Goal: Task Accomplishment & Management: Manage account settings

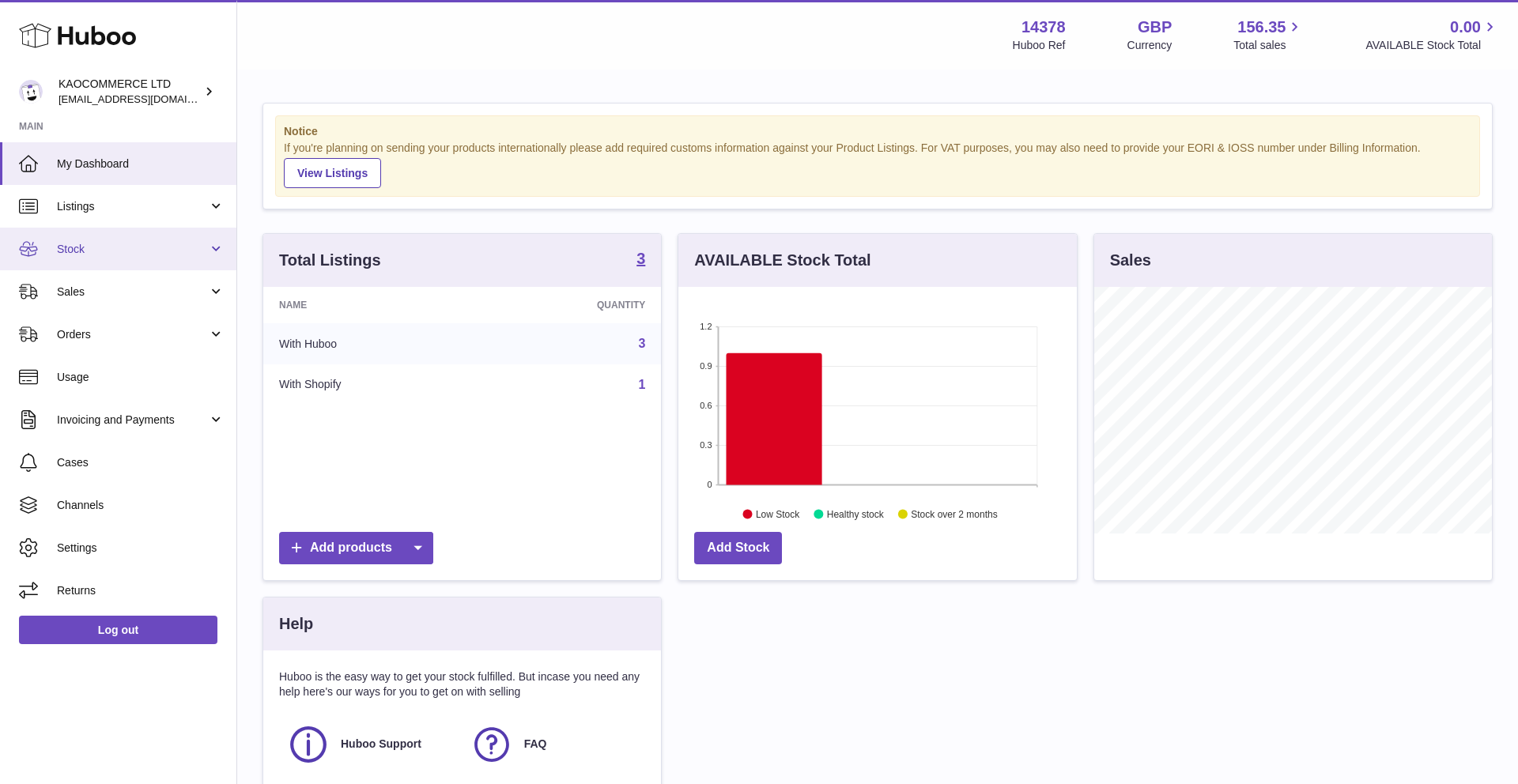
scroll to position [247, 399]
click at [137, 262] on link "Stock" at bounding box center [118, 249] width 237 height 42
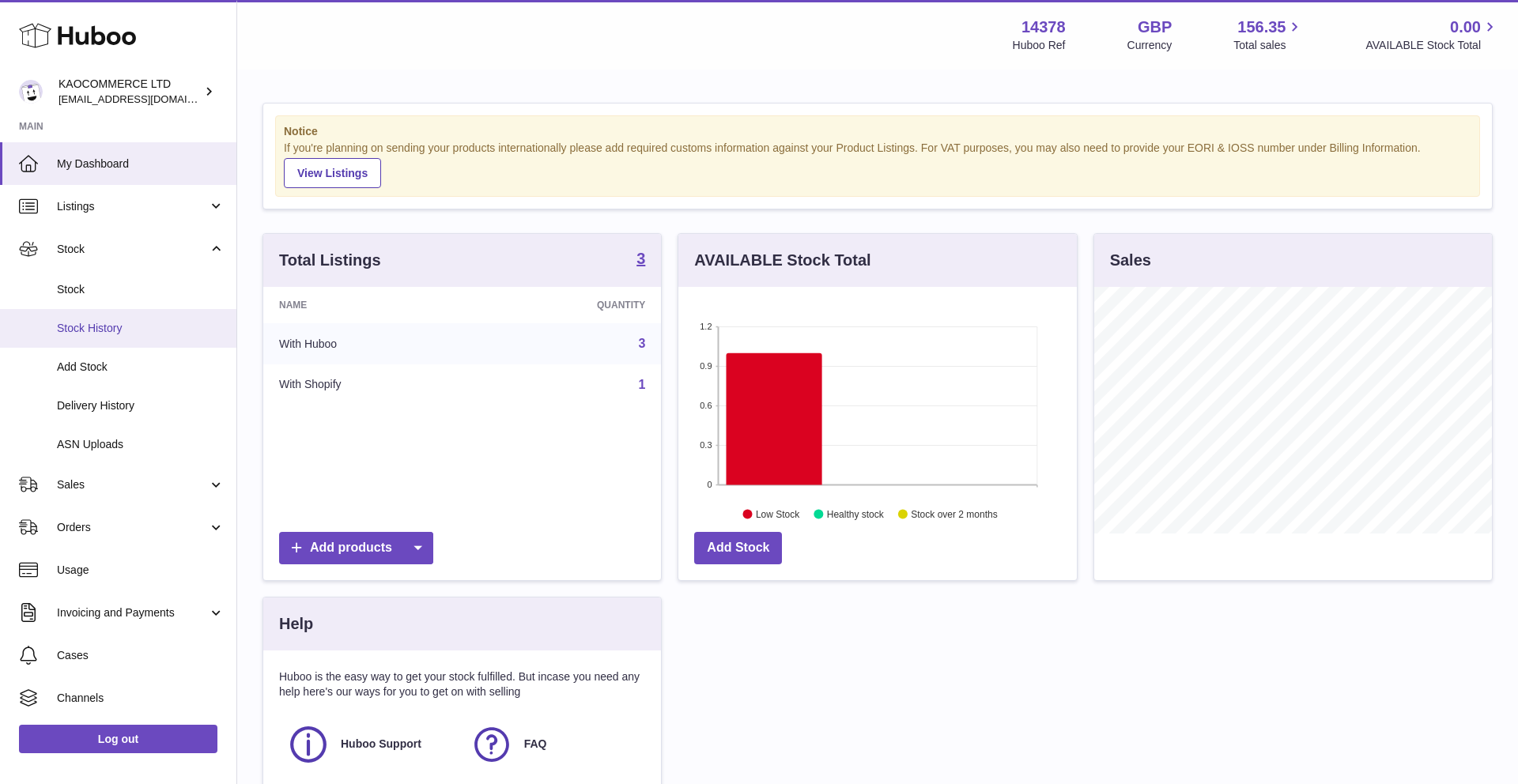
click at [125, 312] on link "Stock History" at bounding box center [118, 328] width 237 height 39
click at [116, 293] on span "Stock" at bounding box center [140, 289] width 168 height 15
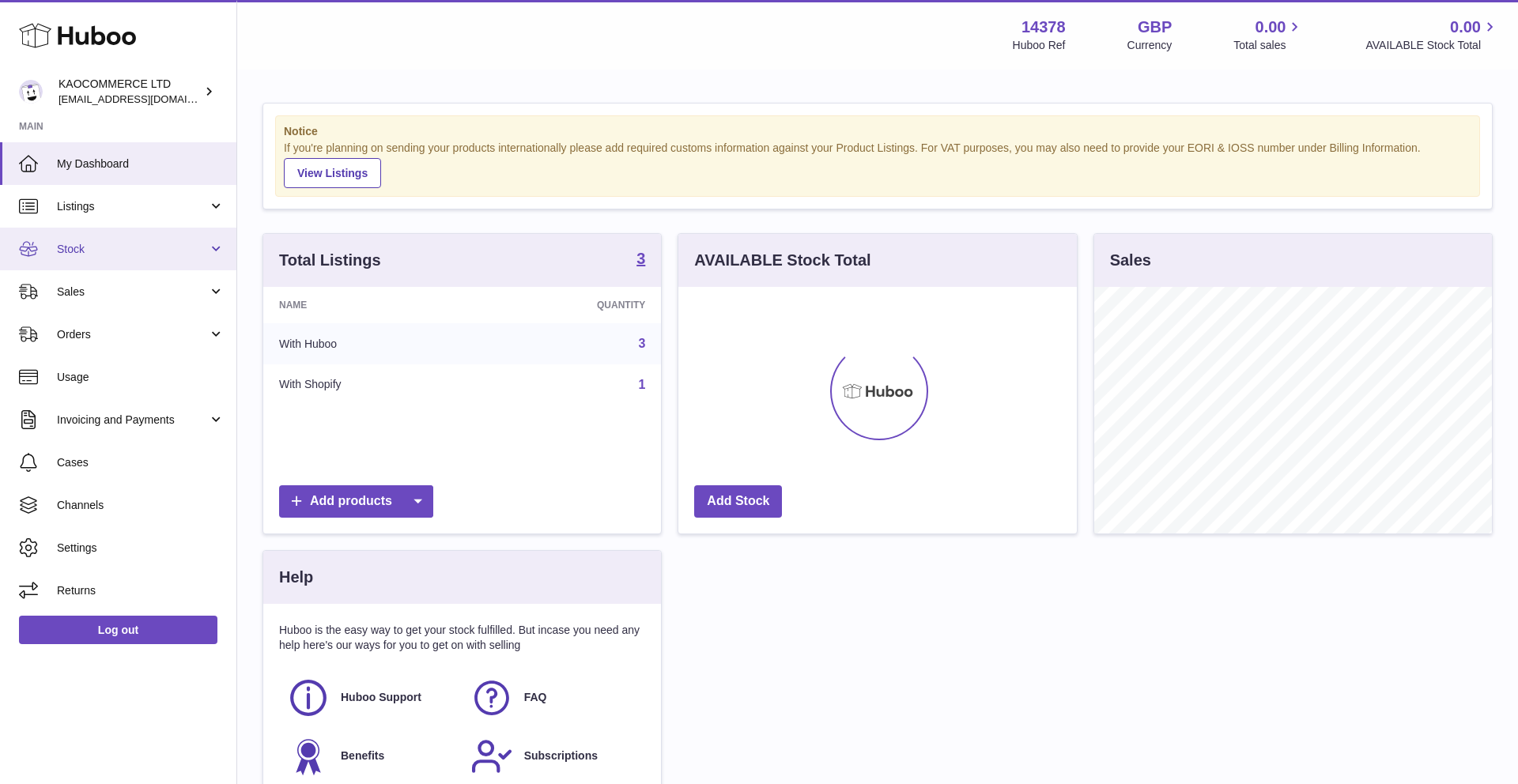
scroll to position [247, 399]
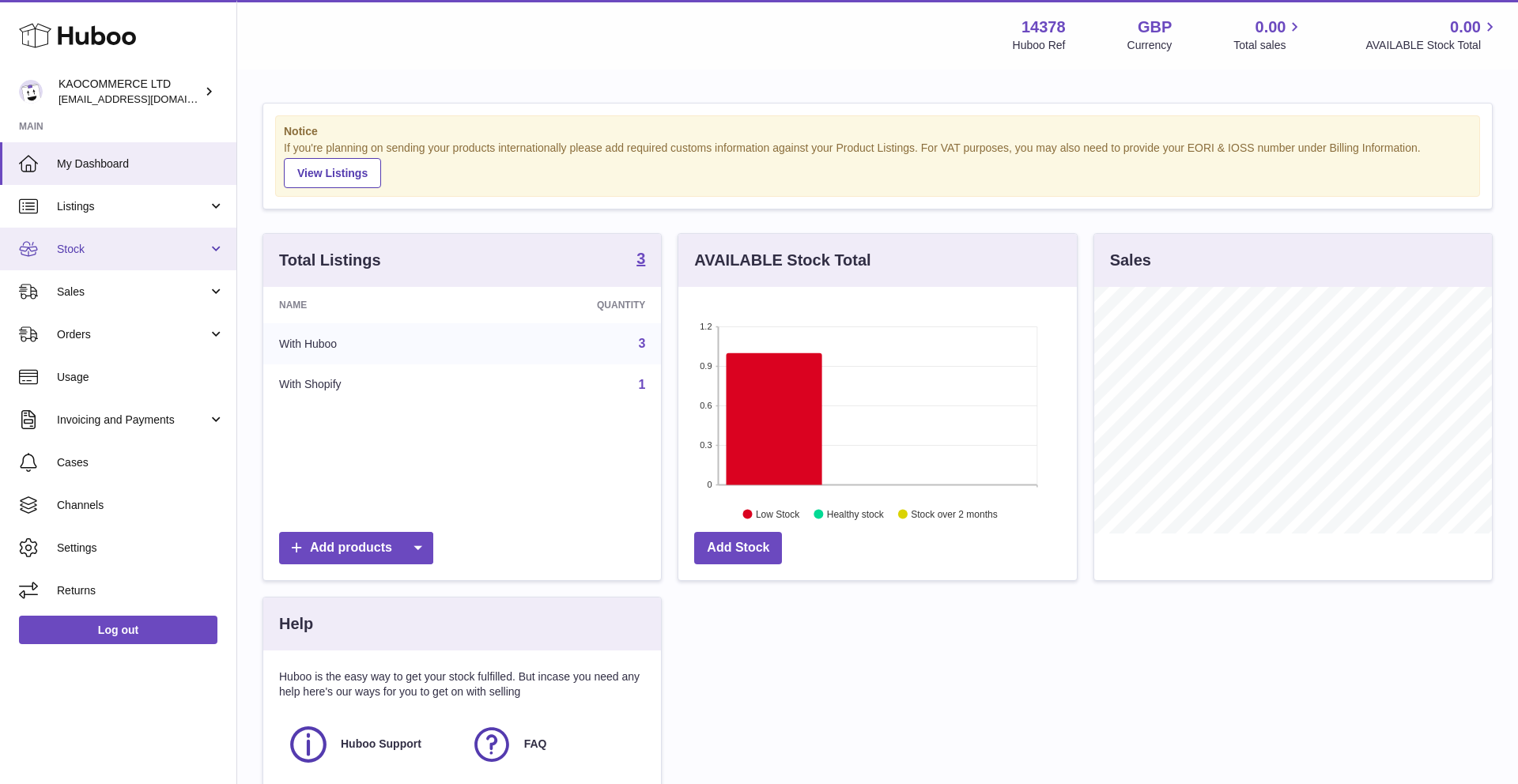
click at [141, 245] on span "Stock" at bounding box center [132, 250] width 151 height 15
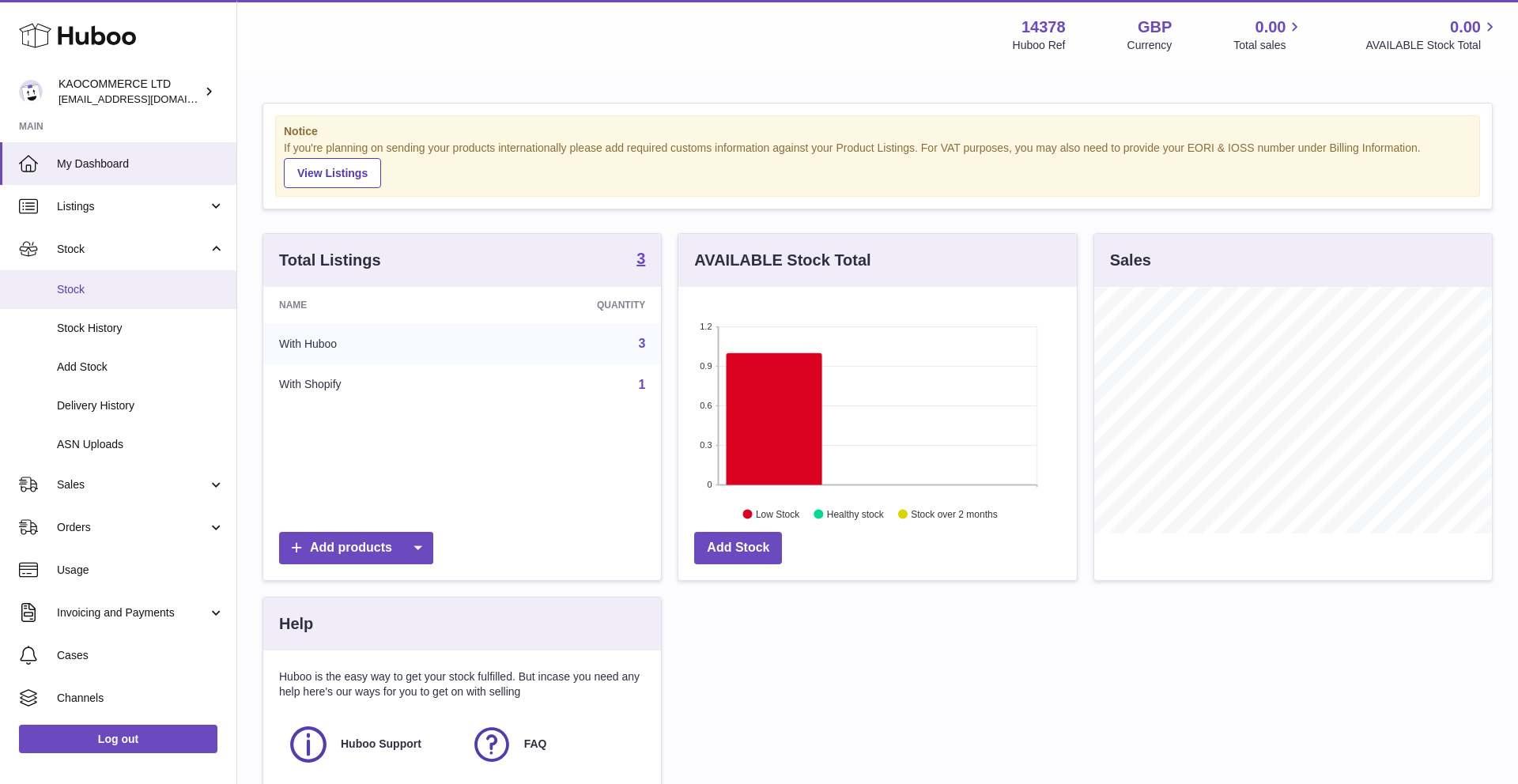
click at [106, 301] on link "Stock" at bounding box center [118, 289] width 237 height 39
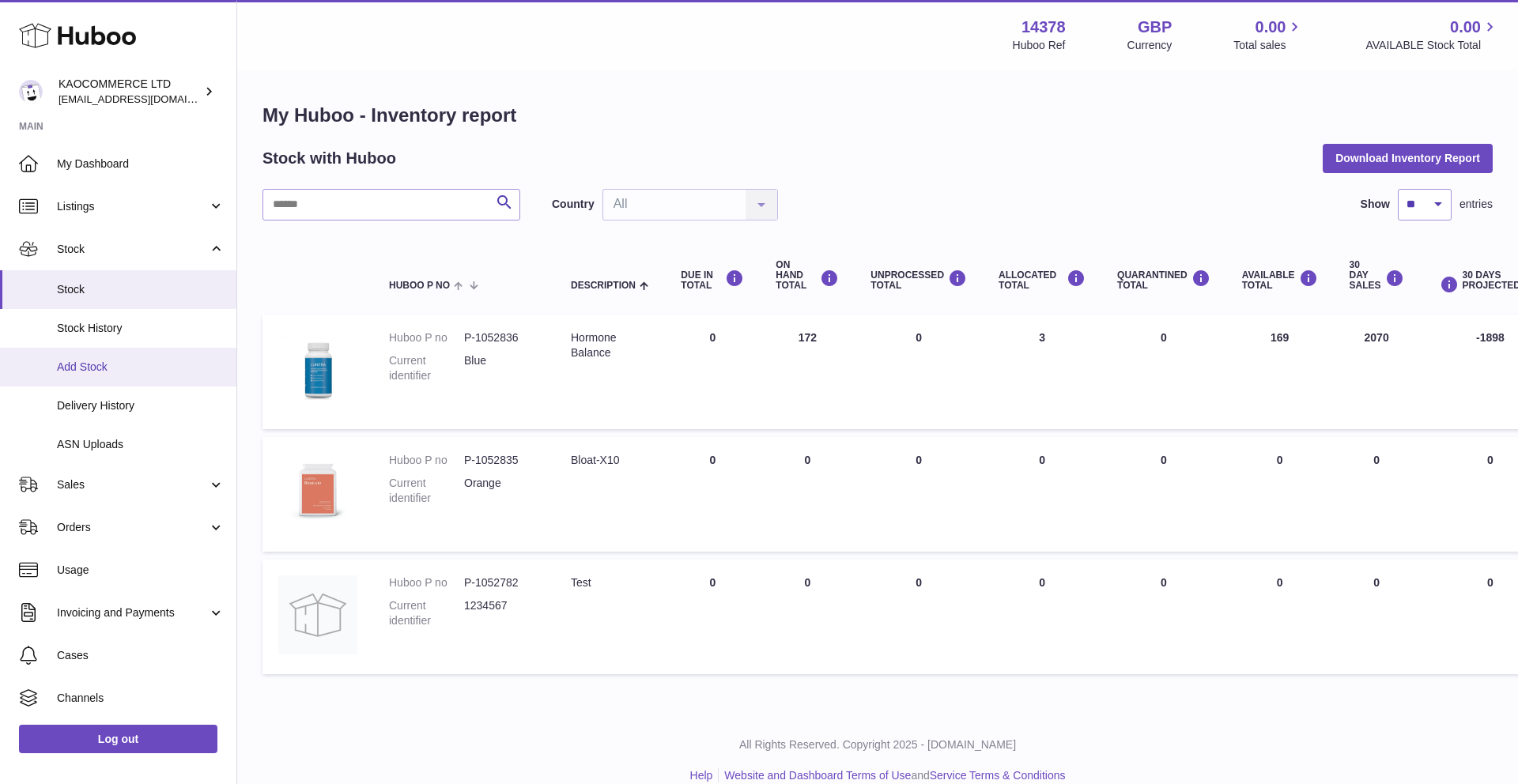
click at [97, 368] on span "Add Stock" at bounding box center [140, 368] width 168 height 15
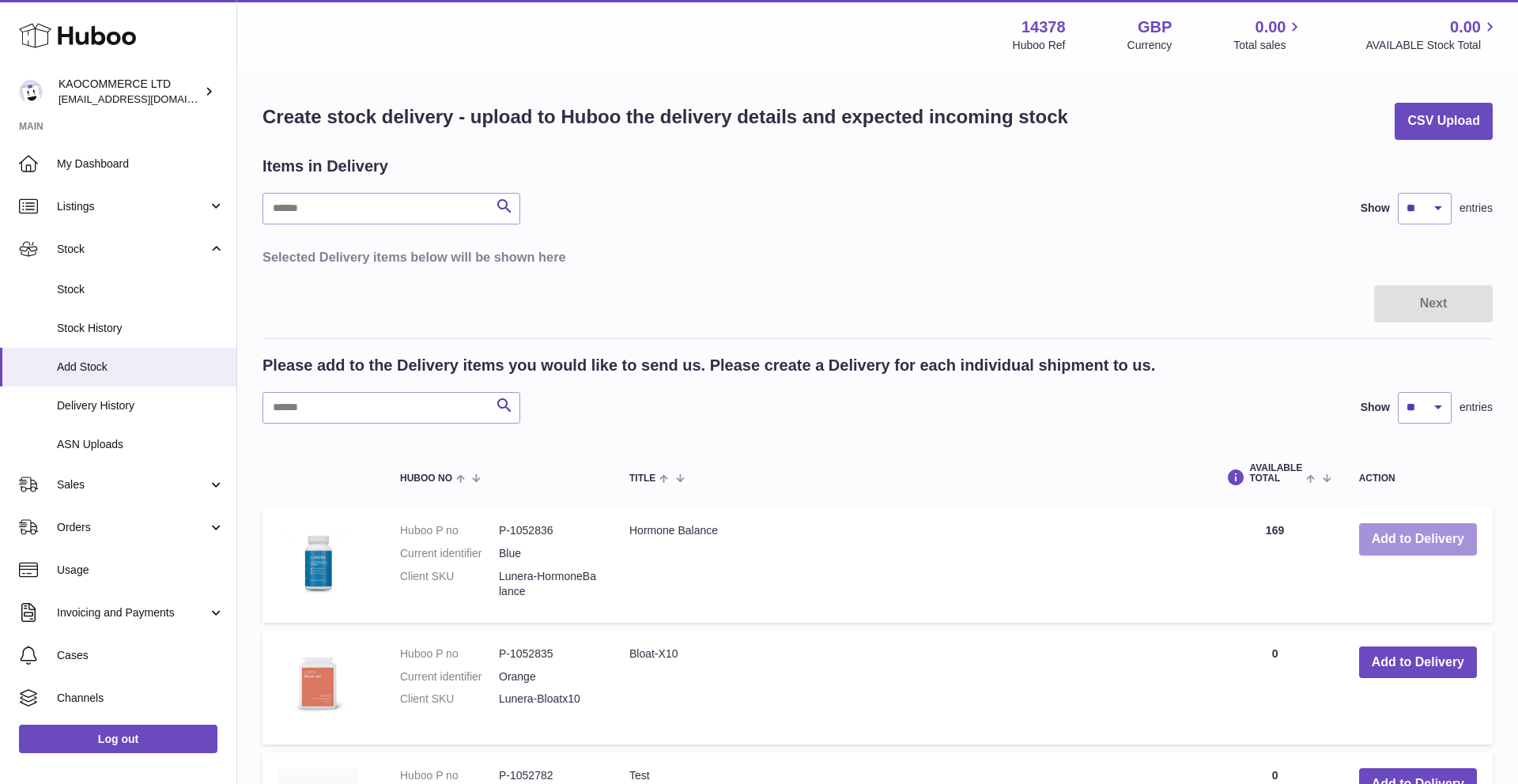
click at [1435, 551] on button "Add to Delivery" at bounding box center [1418, 539] width 118 height 32
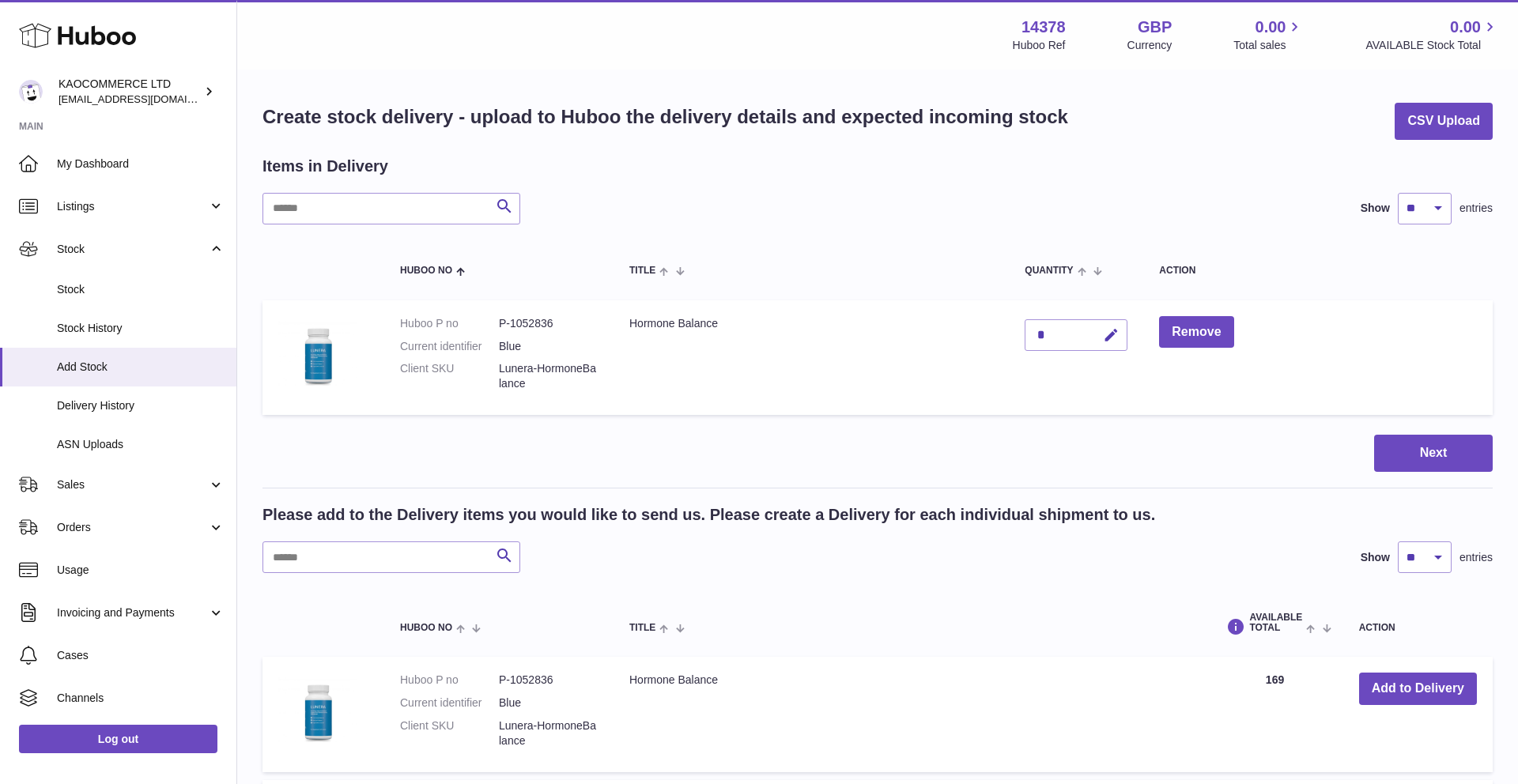
click at [1071, 325] on div "*" at bounding box center [1076, 335] width 103 height 32
click at [1057, 334] on div "*" at bounding box center [1076, 335] width 103 height 32
click at [1043, 335] on div "*" at bounding box center [1076, 335] width 103 height 32
click at [1040, 336] on div "*" at bounding box center [1076, 335] width 103 height 32
click at [1065, 339] on div "*" at bounding box center [1076, 335] width 103 height 32
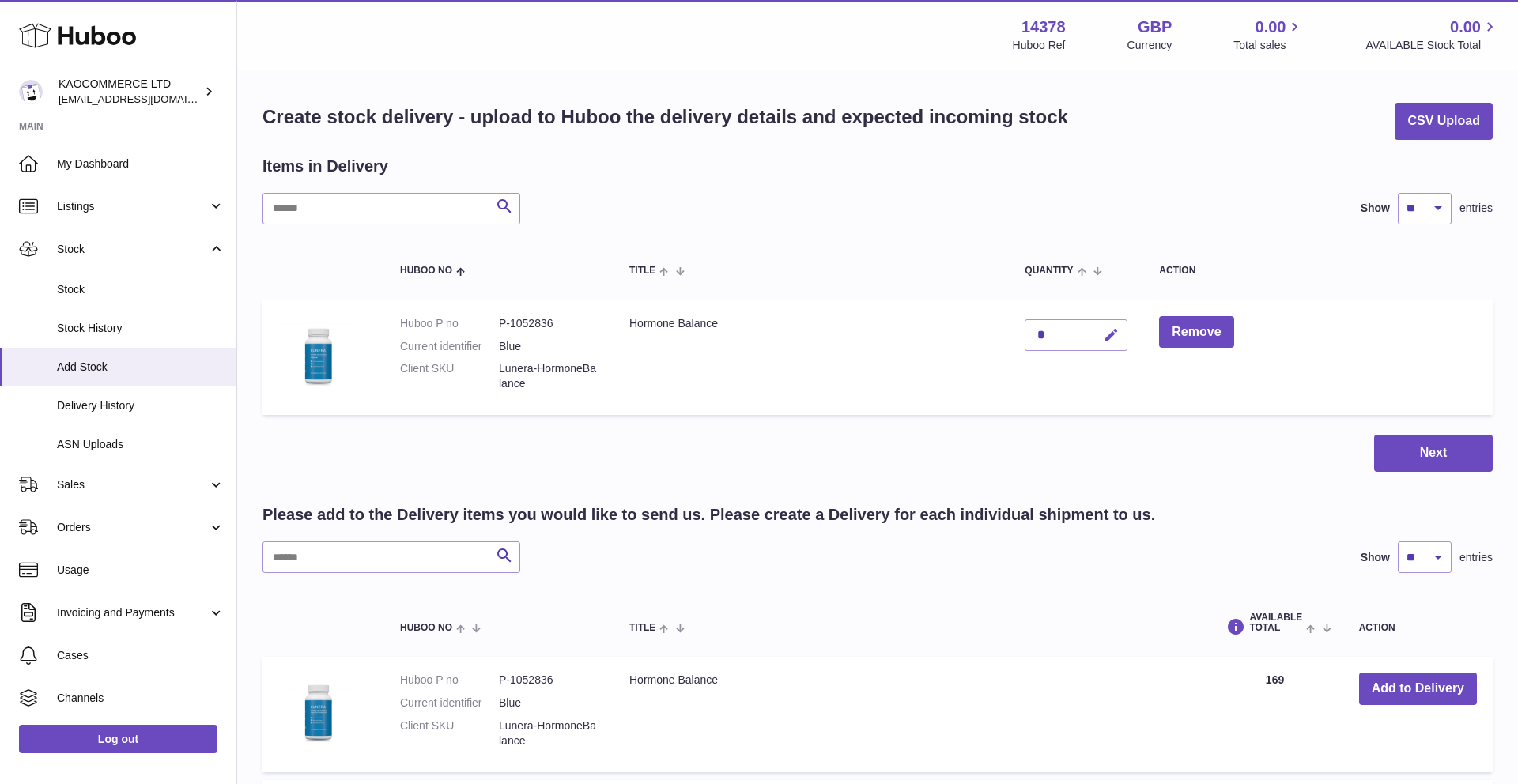
click at [1115, 339] on icon "button" at bounding box center [1112, 335] width 17 height 17
type input "****"
click at [1105, 337] on icon "submit" at bounding box center [1112, 335] width 14 height 14
click at [1413, 450] on button "Next" at bounding box center [1434, 452] width 119 height 37
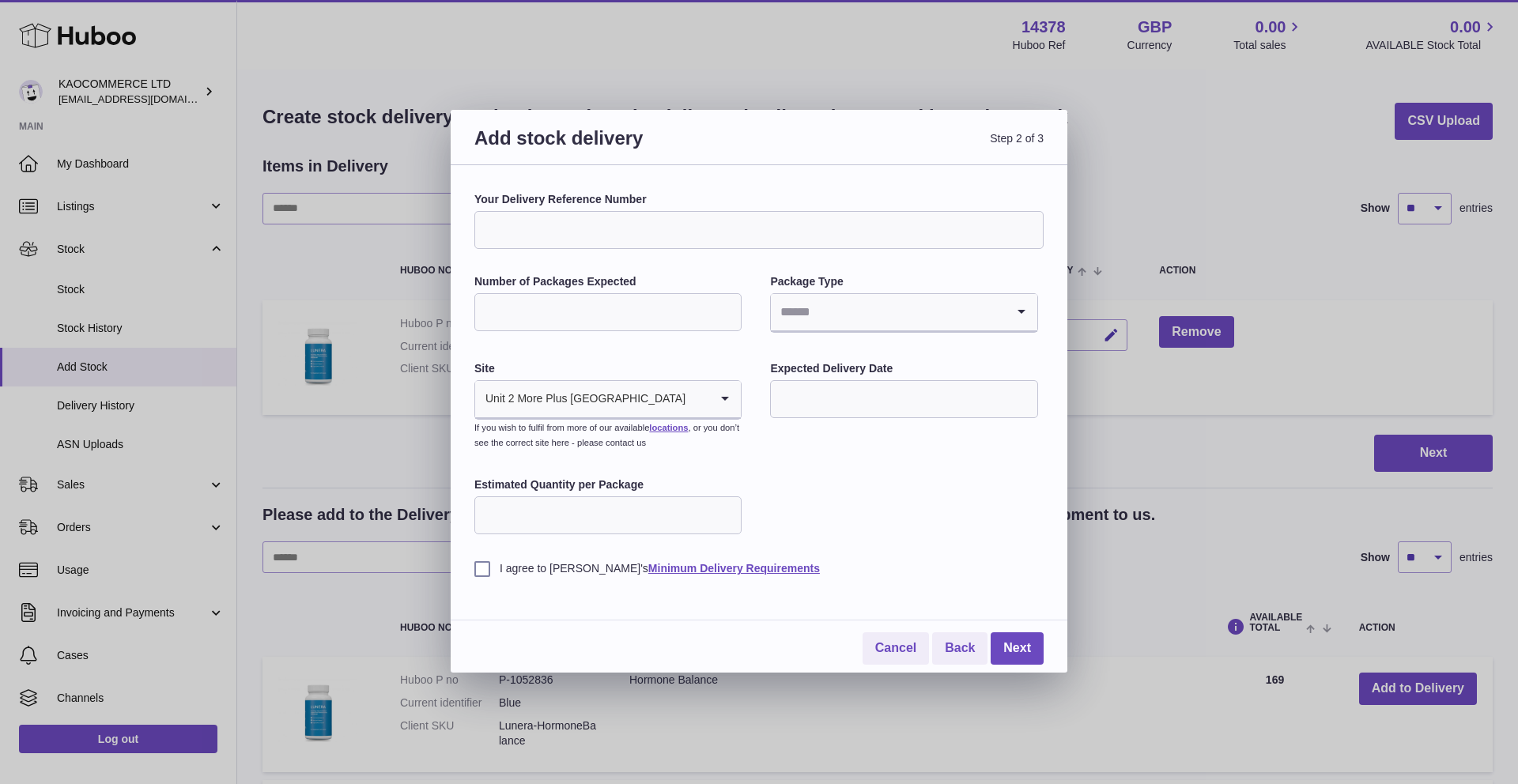
click at [620, 232] on input "Your Delivery Reference Number" at bounding box center [759, 230] width 569 height 38
type input "**********"
click at [552, 327] on input "Number of Packages Expected" at bounding box center [608, 312] width 268 height 38
type input "**"
click at [816, 317] on input "Search for option" at bounding box center [888, 312] width 234 height 37
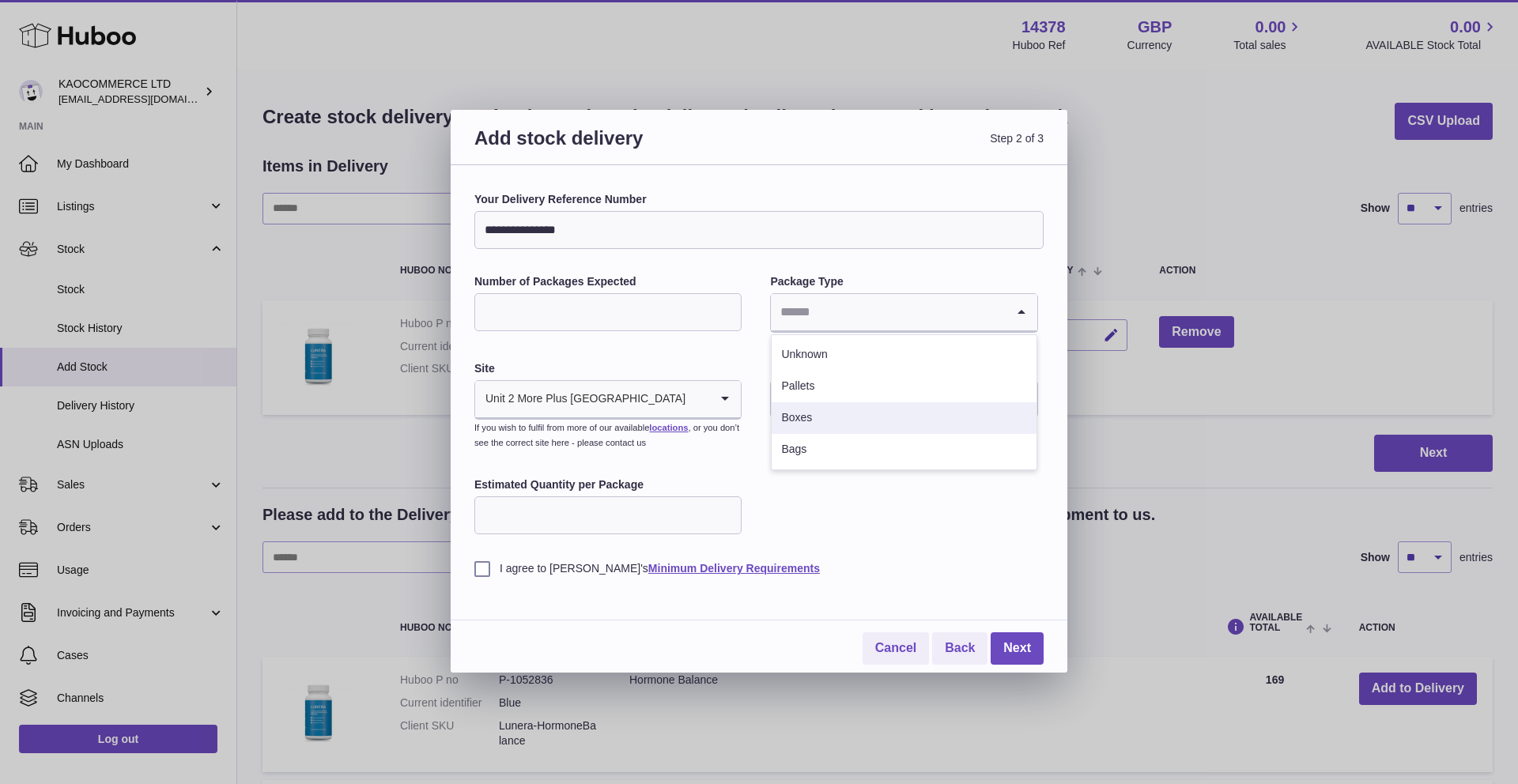
click at [794, 421] on li "Boxes" at bounding box center [904, 418] width 264 height 32
click at [813, 403] on input "text" at bounding box center [904, 399] width 268 height 38
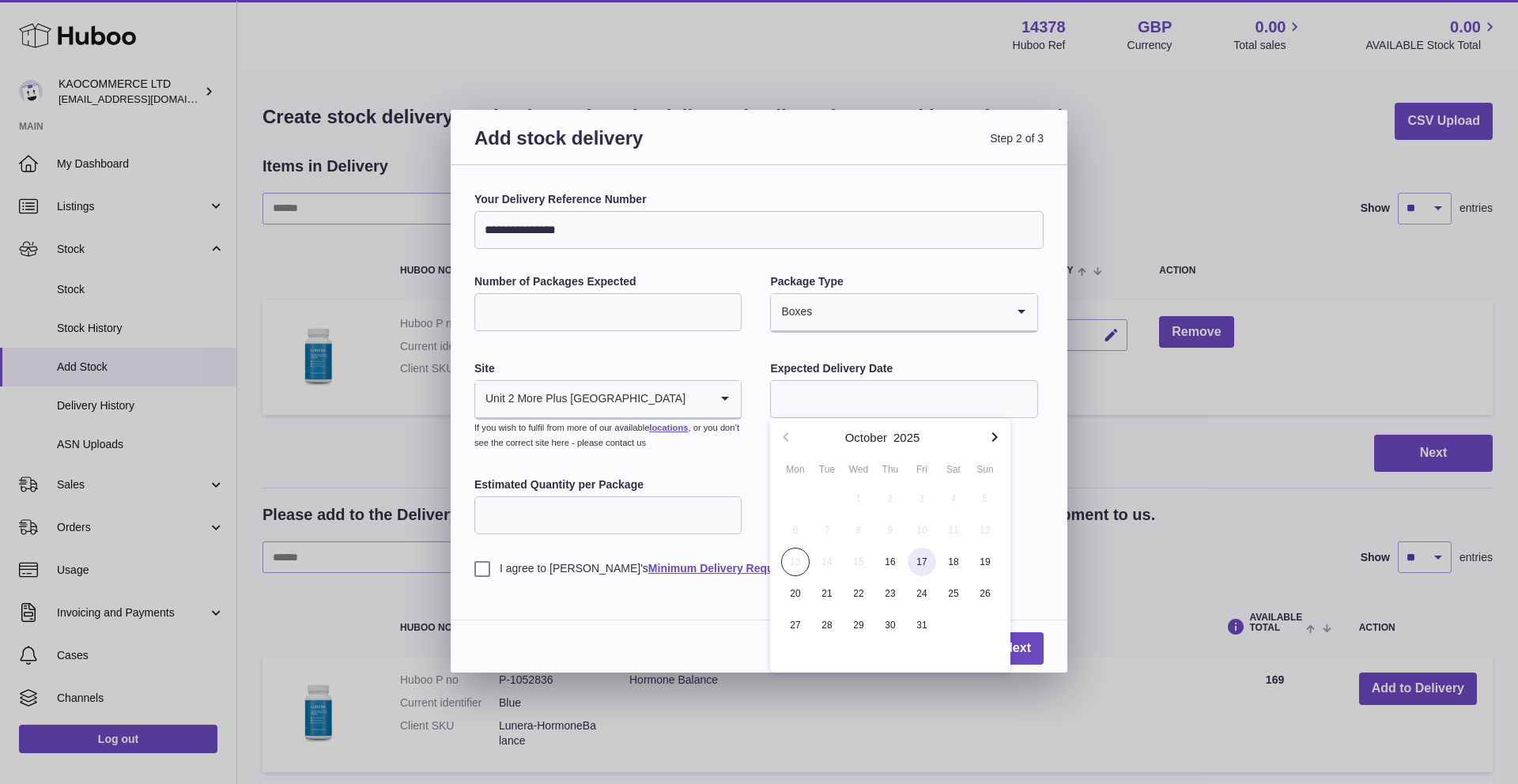
click at [928, 560] on span "17" at bounding box center [922, 562] width 28 height 28
type input "**********"
click at [547, 502] on input "Estimated Quantity per Package" at bounding box center [608, 515] width 268 height 38
type input "***"
click at [503, 564] on label "I agree to Huboo's Minimum Delivery Requirements" at bounding box center [759, 569] width 569 height 15
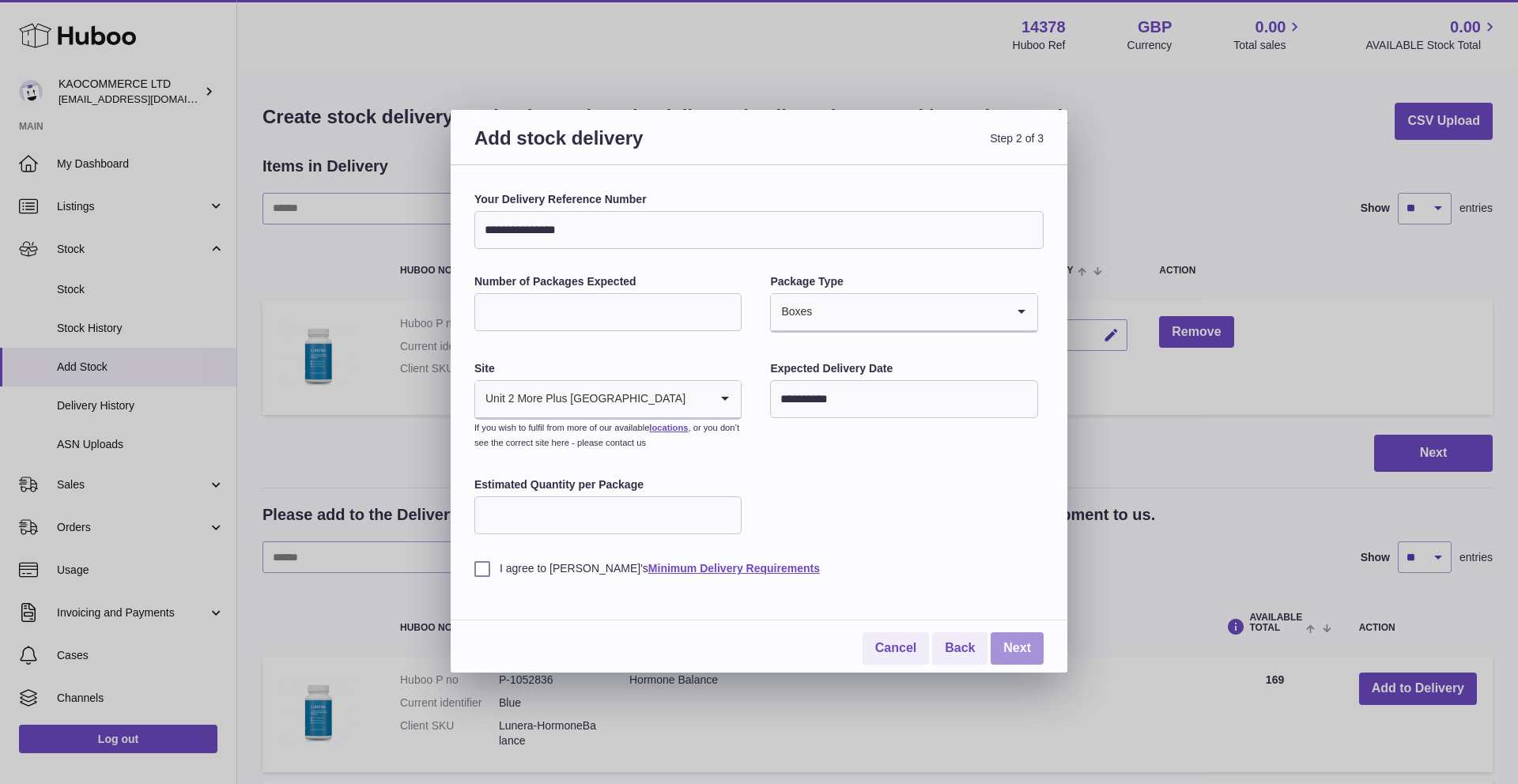
click at [1012, 655] on link "Next" at bounding box center [1017, 648] width 53 height 32
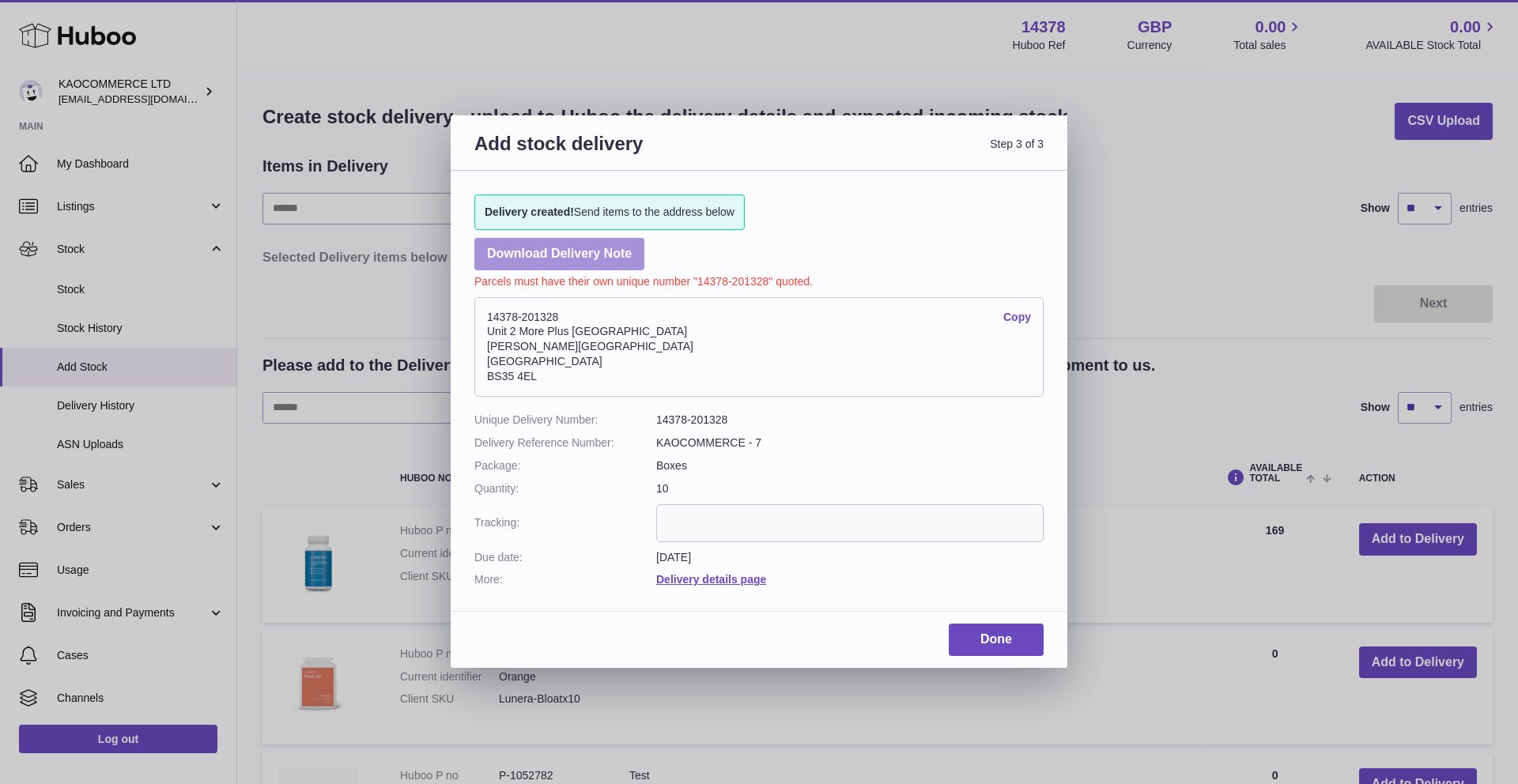
click at [577, 250] on link "Download Delivery Note" at bounding box center [559, 253] width 170 height 32
click at [397, 166] on div "Add stock delivery Step 3 of 3 Delivery created! Send items to the address belo…" at bounding box center [759, 392] width 1518 height 784
